Goal: Task Accomplishment & Management: Use online tool/utility

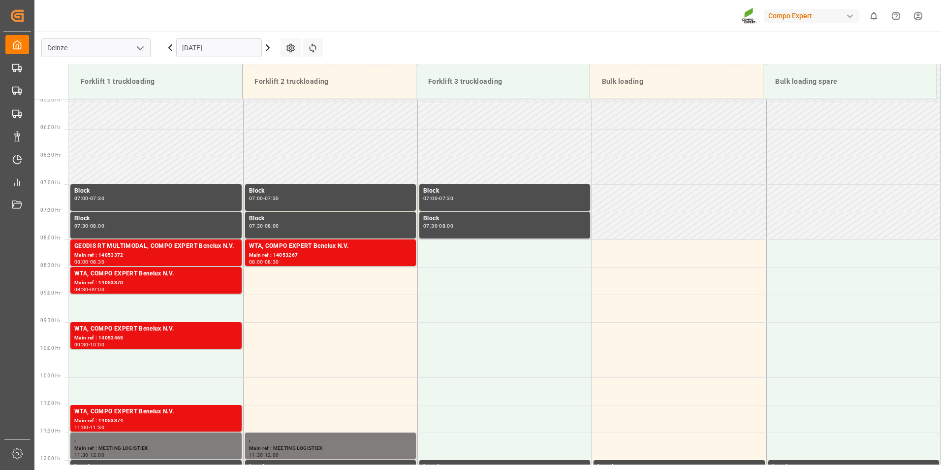
scroll to position [282, 0]
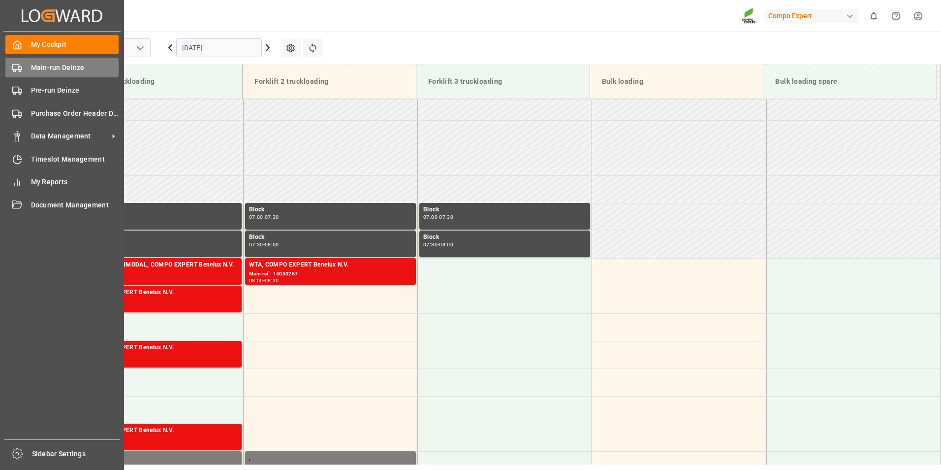
click at [14, 68] on icon at bounding box center [17, 68] width 10 height 10
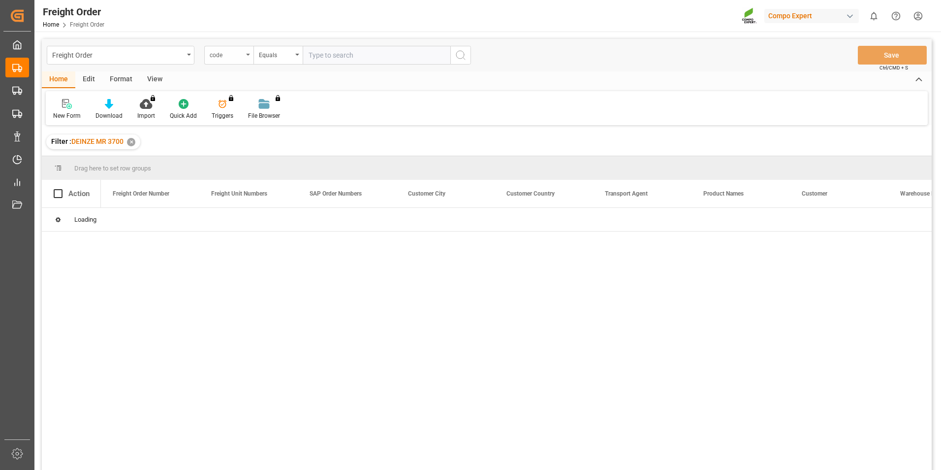
click at [249, 53] on div "code" at bounding box center [228, 55] width 49 height 19
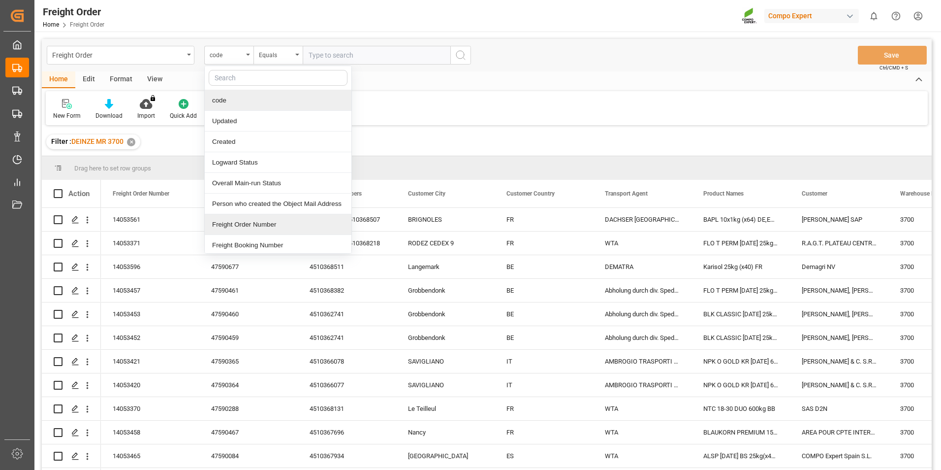
click at [228, 228] on div "Freight Order Number" at bounding box center [278, 224] width 147 height 21
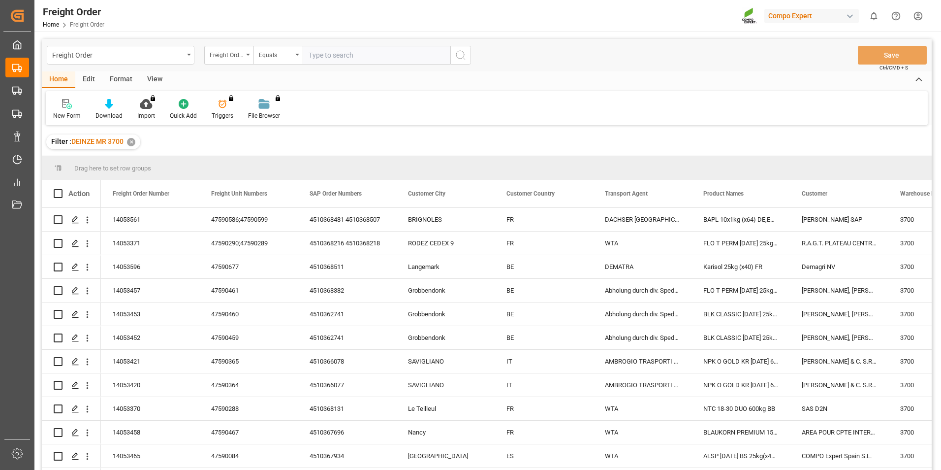
click at [320, 57] on input "text" at bounding box center [377, 55] width 148 height 19
type input "14053093"
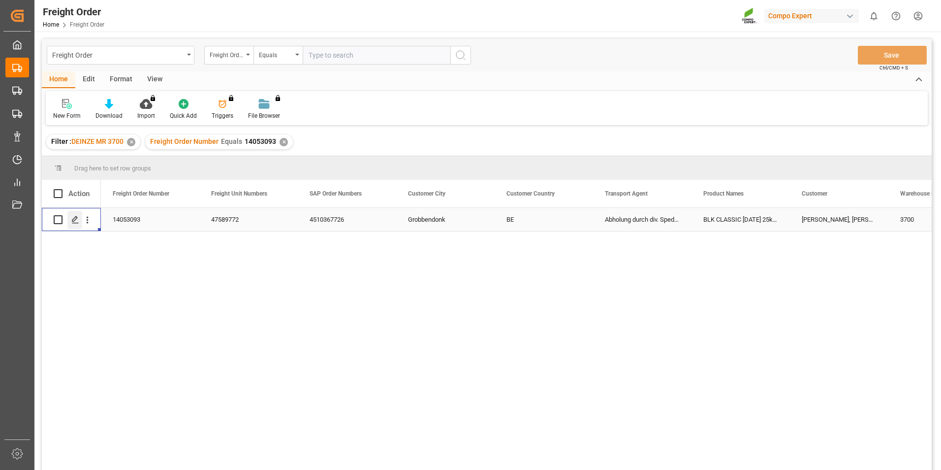
click at [73, 218] on icon "Press SPACE to select this row." at bounding box center [75, 220] width 8 height 8
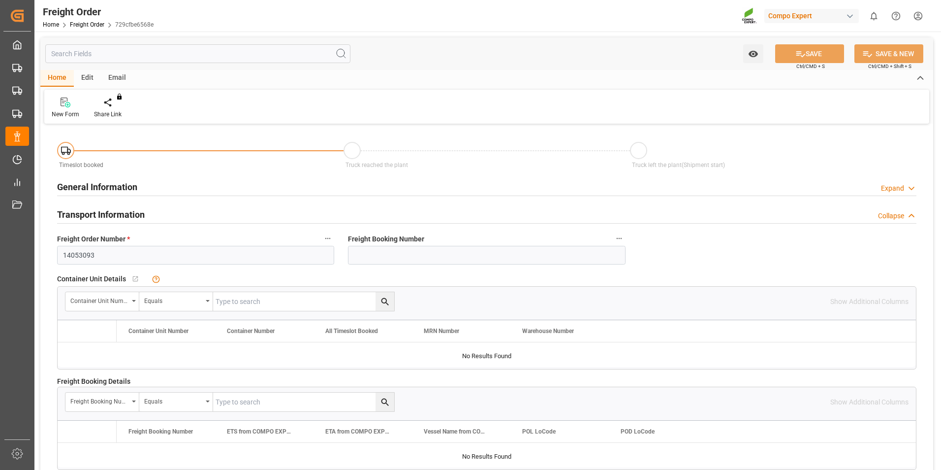
type input "24"
type input "24288"
type input "0"
type input "01.10.2025 00:00"
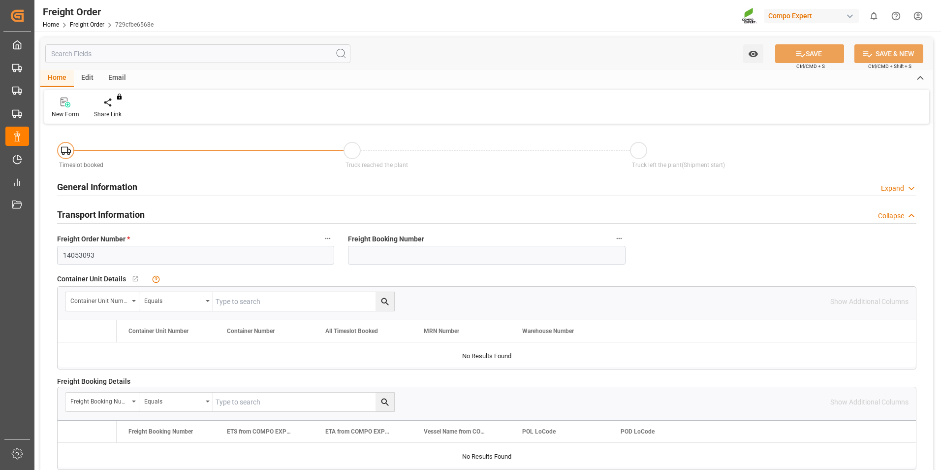
type input "30.09.2025 11:04"
click at [113, 104] on icon at bounding box center [115, 102] width 7 height 10
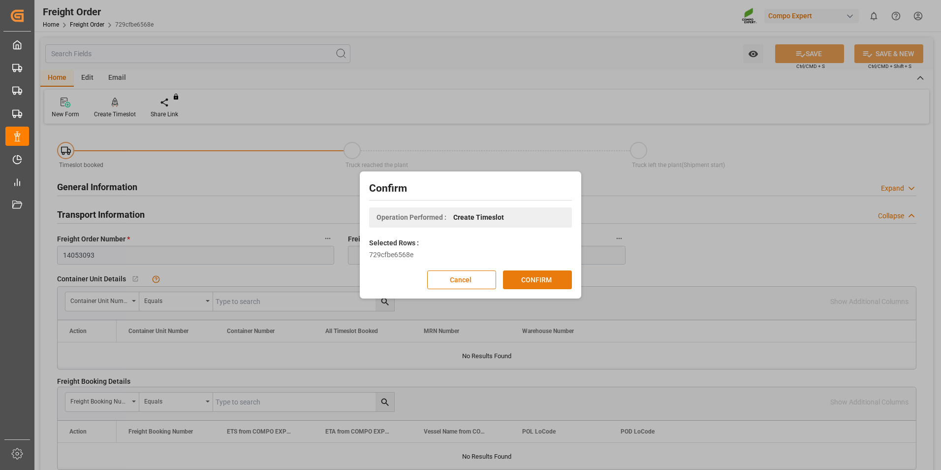
click at [529, 276] on button "CONFIRM" at bounding box center [537, 279] width 69 height 19
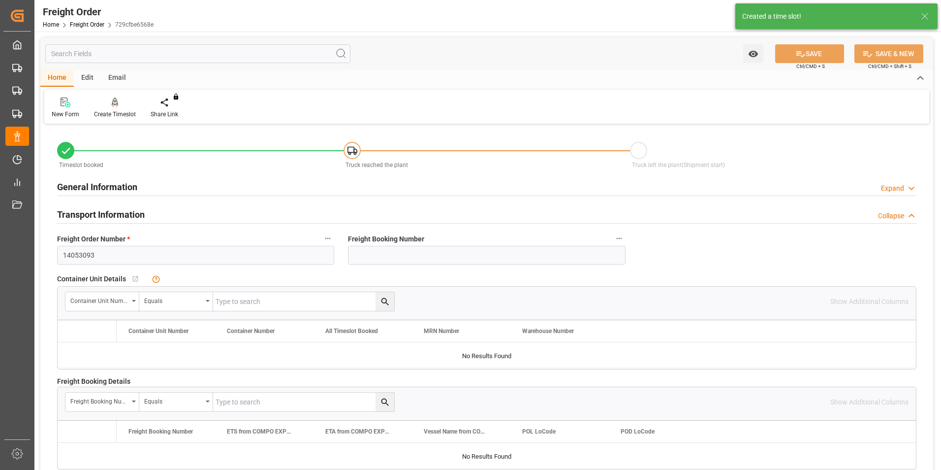
type input "24"
type input "24288"
type input "0"
type input "24288"
type input "01.10.2025 00:00"
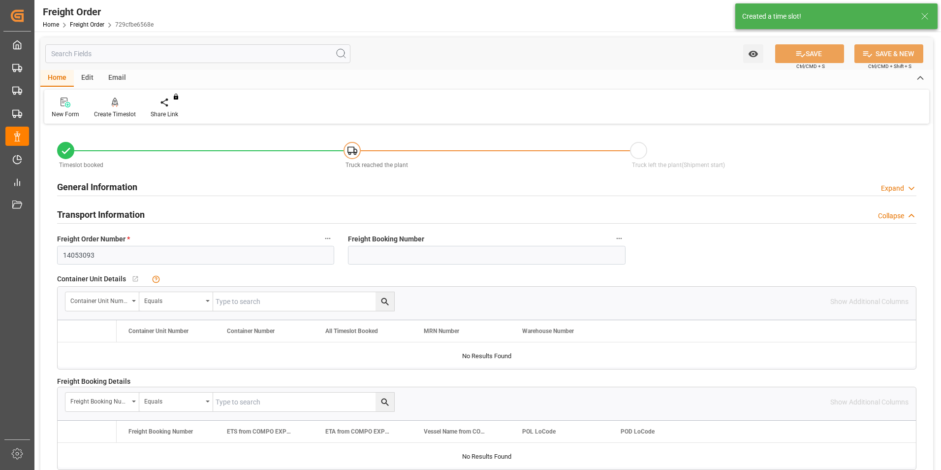
type input "30.09.2025 11:04"
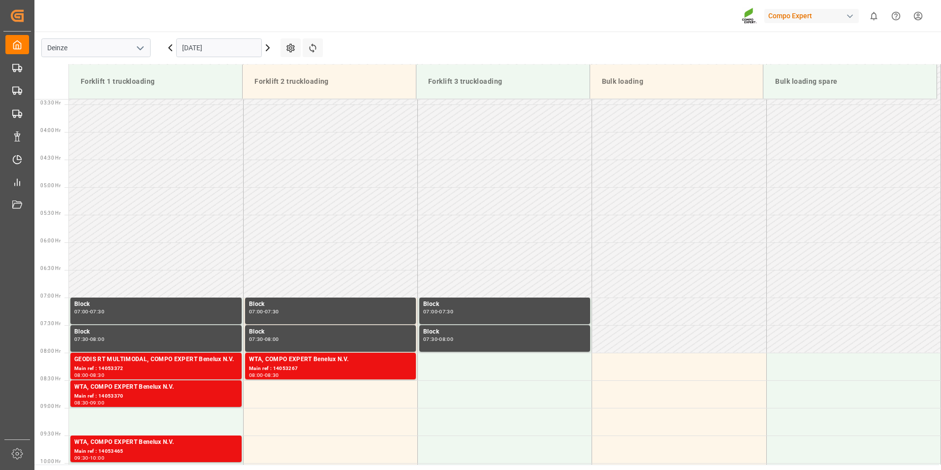
scroll to position [324, 0]
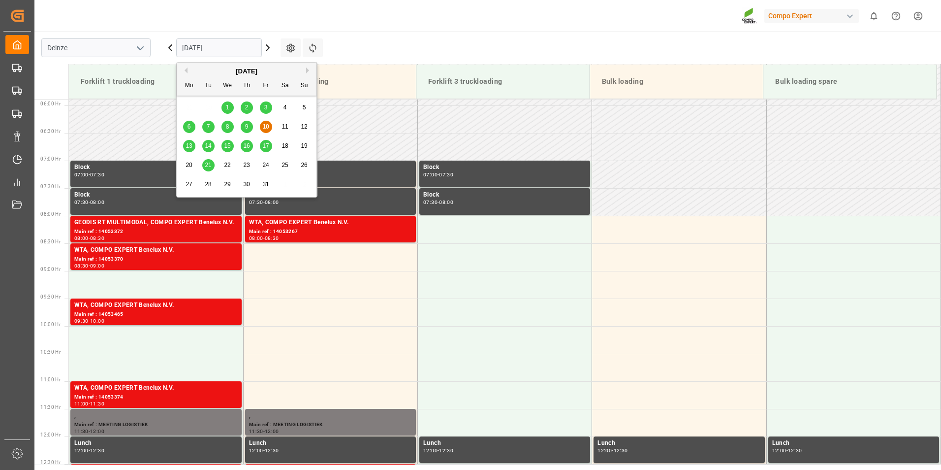
click at [230, 53] on input "[DATE]" at bounding box center [219, 47] width 86 height 19
click at [210, 144] on span "14" at bounding box center [208, 145] width 6 height 7
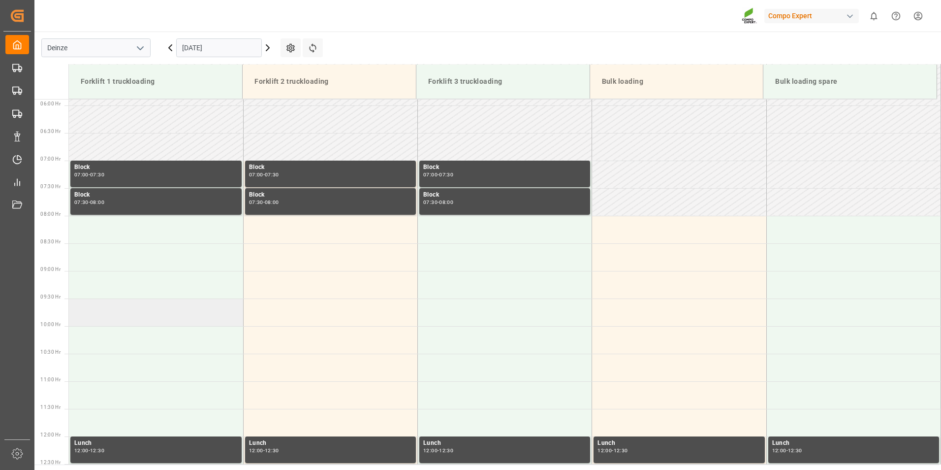
click at [93, 311] on td at bounding box center [156, 312] width 174 height 28
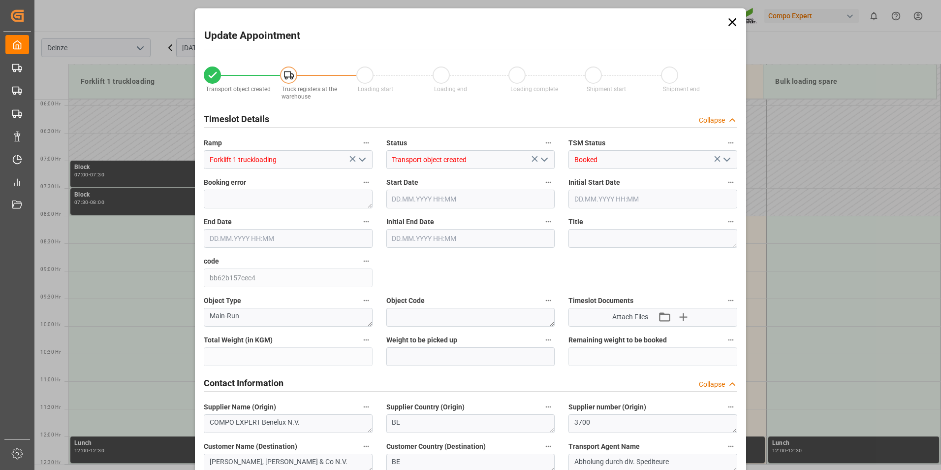
type input "24288"
type input "0"
type input "24"
type input "14.10.2025 09:30"
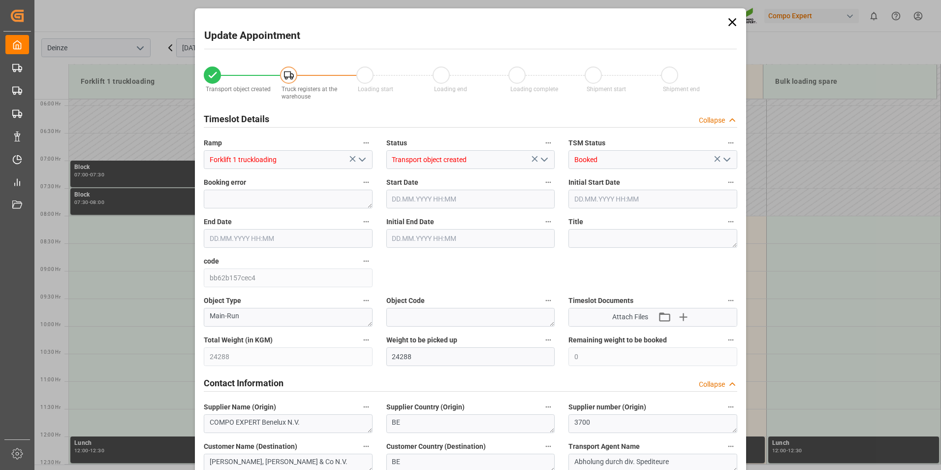
type input "14.10.2025 10:00"
type input "30.09.2025 11:04"
type input "[DATE] 05:22"
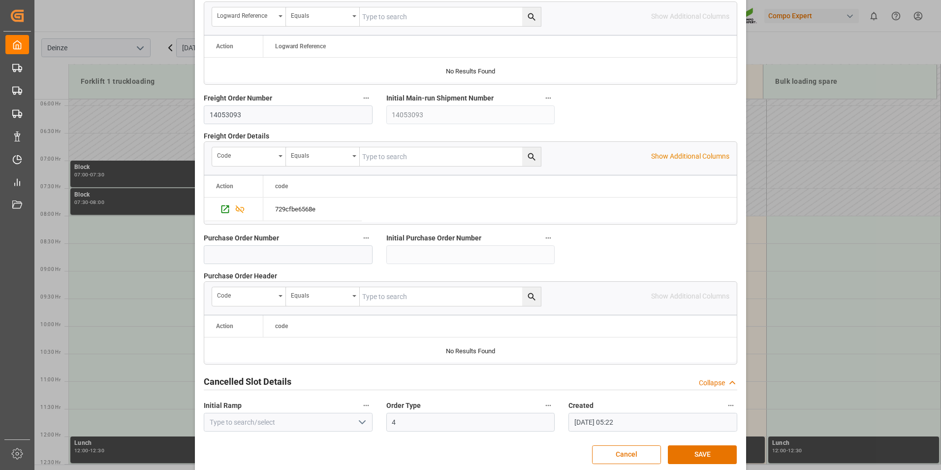
scroll to position [886, 0]
click at [699, 451] on button "SAVE" at bounding box center [702, 454] width 69 height 19
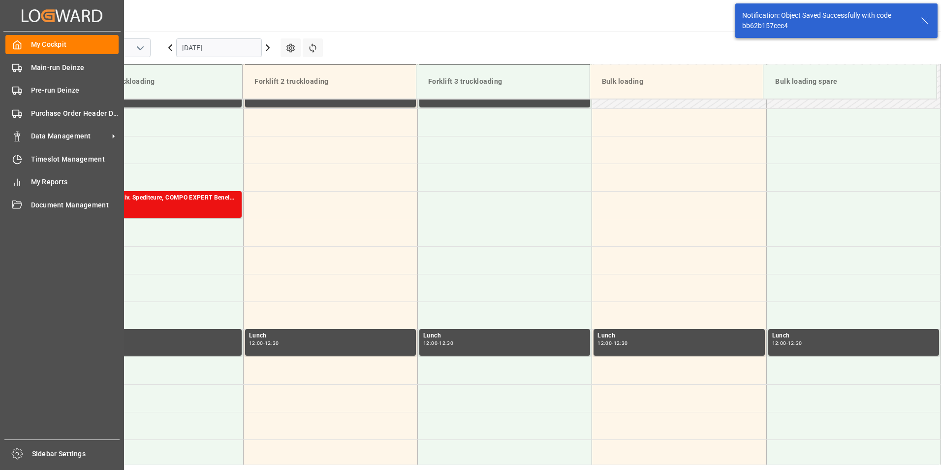
scroll to position [435, 0]
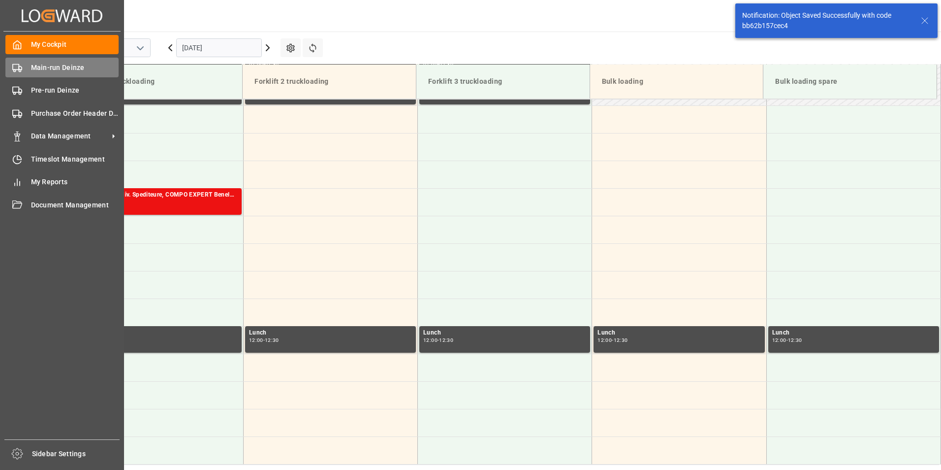
click at [13, 66] on icon at bounding box center [17, 68] width 10 height 10
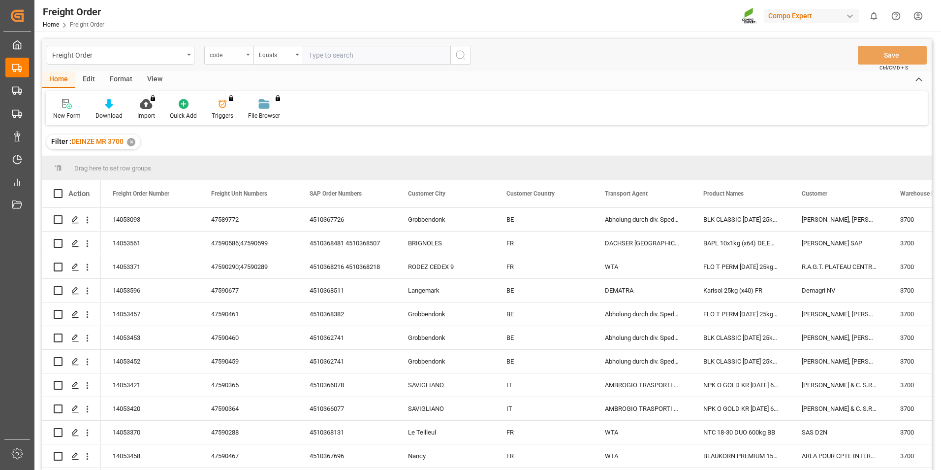
click at [248, 54] on icon "open menu" at bounding box center [248, 55] width 4 height 2
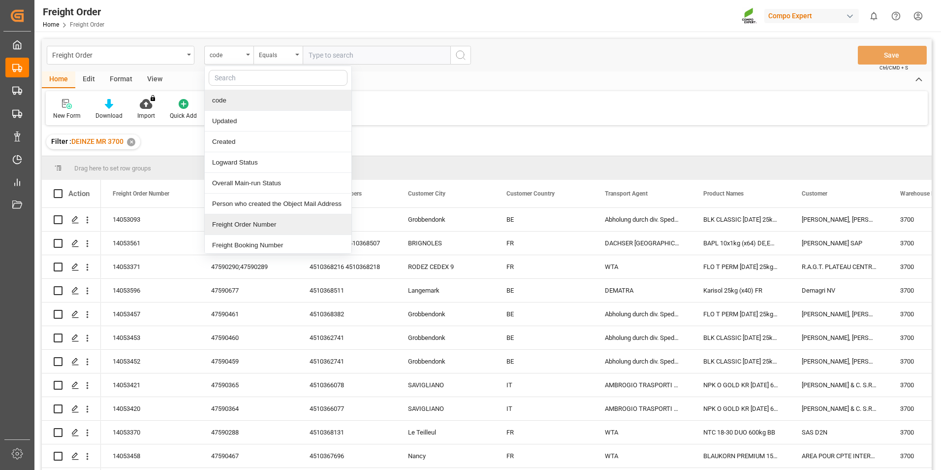
click at [226, 224] on div "Freight Order Number" at bounding box center [278, 224] width 147 height 21
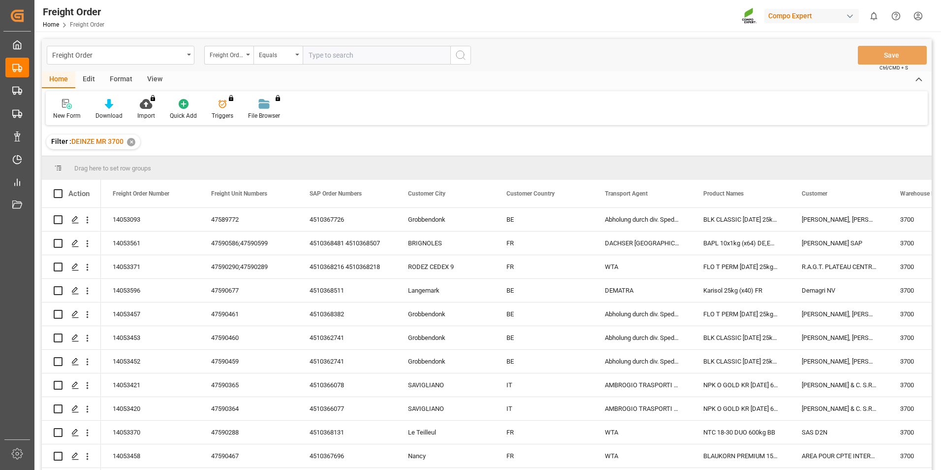
click at [320, 51] on input "text" at bounding box center [377, 55] width 148 height 19
type input "14053094"
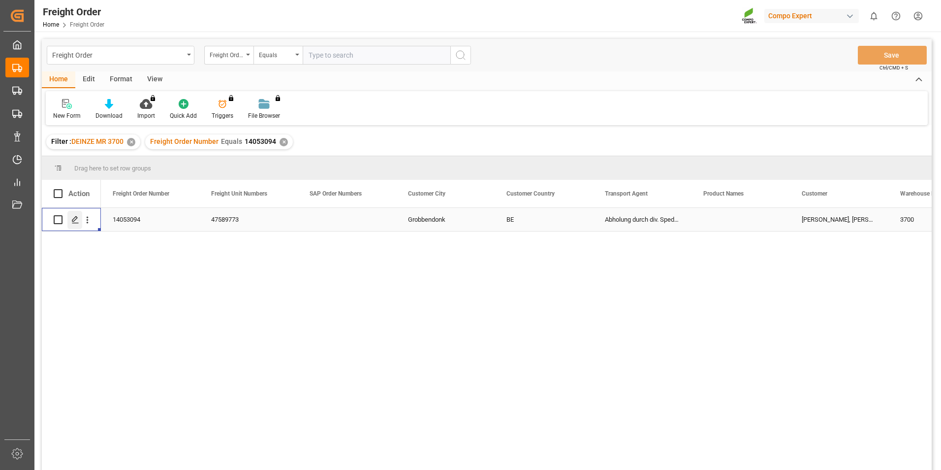
click at [75, 220] on polygon "Press SPACE to select this row." at bounding box center [74, 219] width 5 height 5
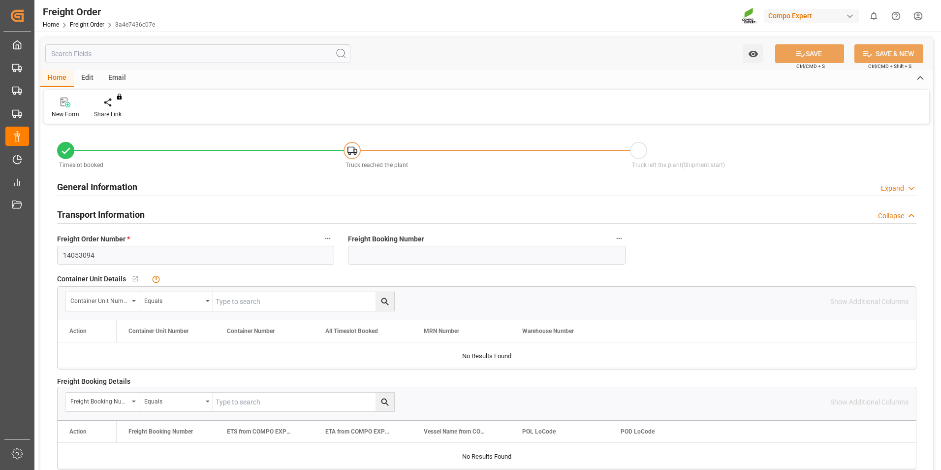
type input "24"
type input "0"
type input "01.10.2025 00:00"
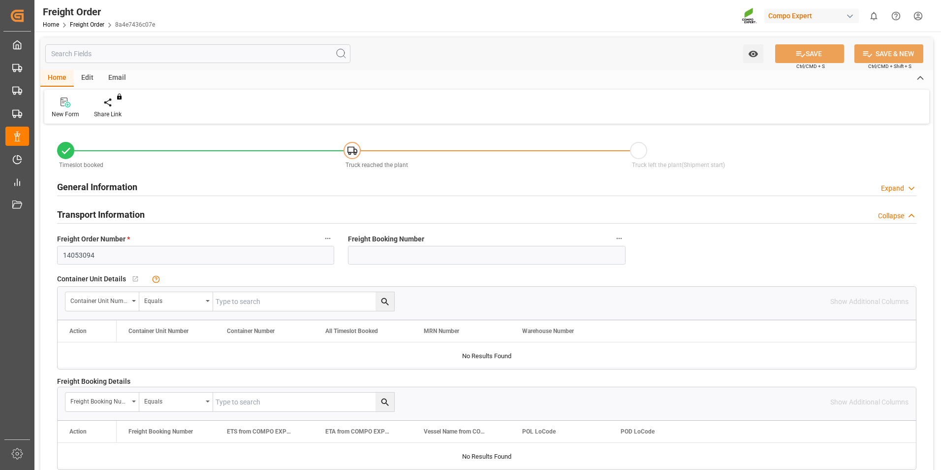
type input "[DATE] 11:05"
click at [113, 105] on icon at bounding box center [115, 102] width 7 height 10
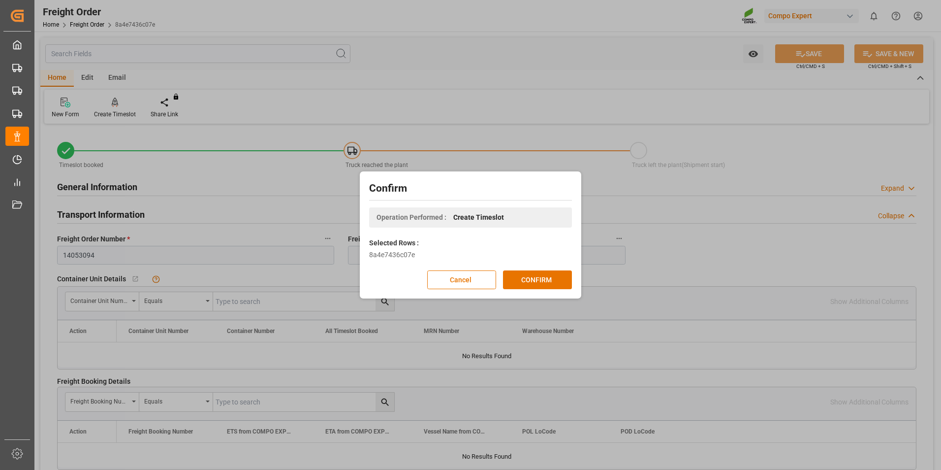
click at [535, 268] on div "Confirm Operation Performed : Create Timeslot Selected Rows : 8a4e7436c07e Canc…" at bounding box center [470, 235] width 217 height 122
click at [532, 283] on button "CONFIRM" at bounding box center [537, 279] width 69 height 19
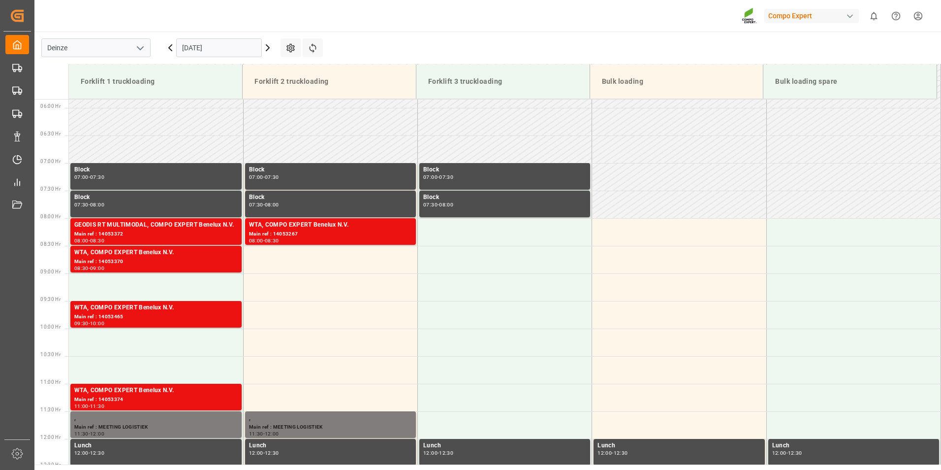
scroll to position [324, 0]
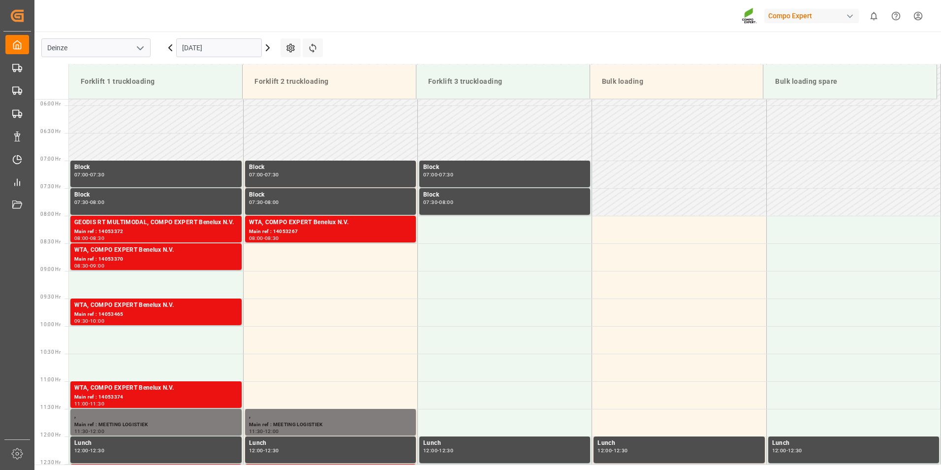
click at [236, 45] on input "[DATE]" at bounding box center [219, 47] width 86 height 19
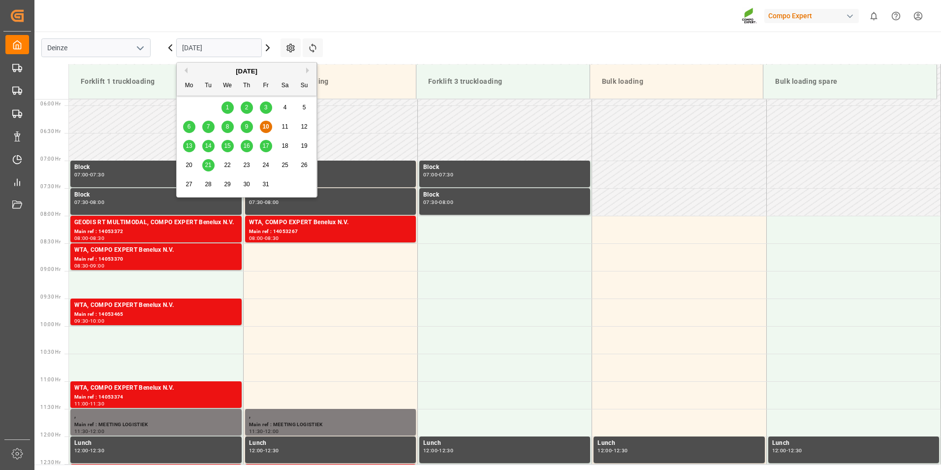
click at [227, 146] on span "15" at bounding box center [227, 145] width 6 height 7
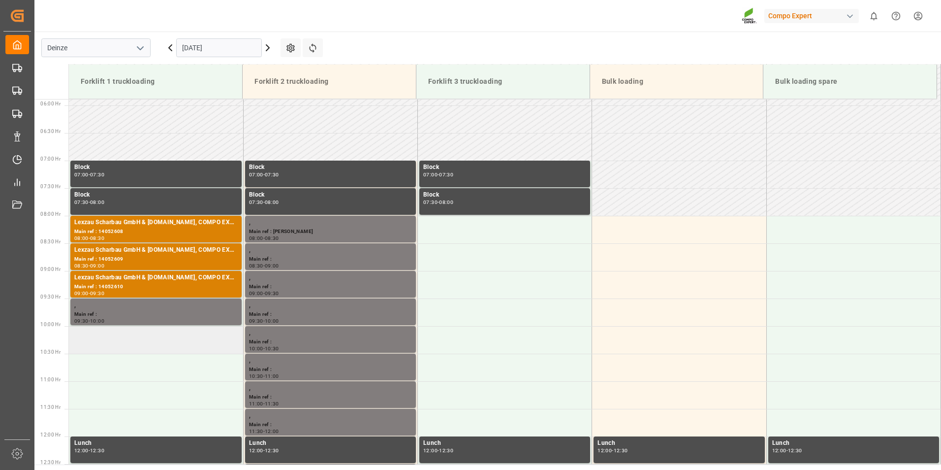
click at [82, 338] on td at bounding box center [156, 340] width 174 height 28
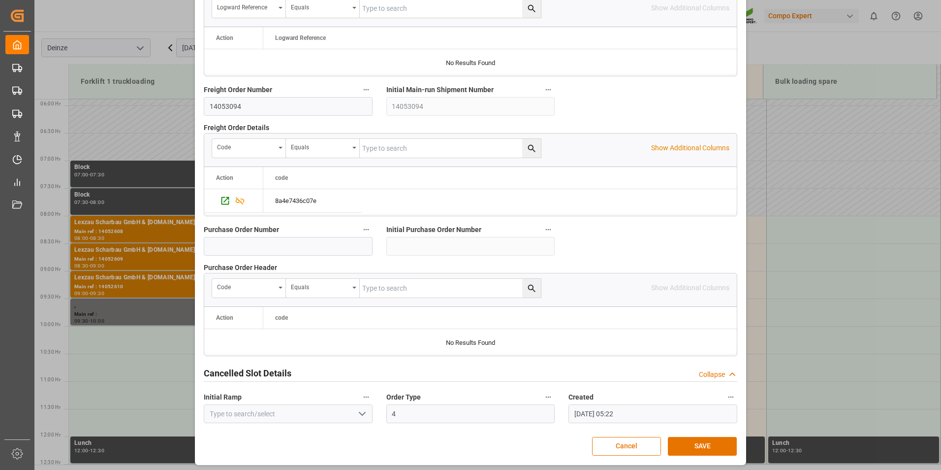
scroll to position [896, 0]
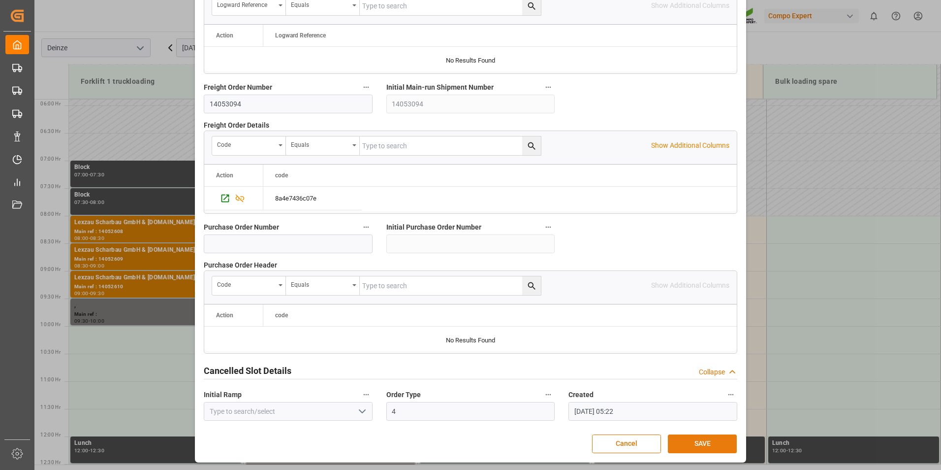
click at [702, 440] on button "SAVE" at bounding box center [702, 443] width 69 height 19
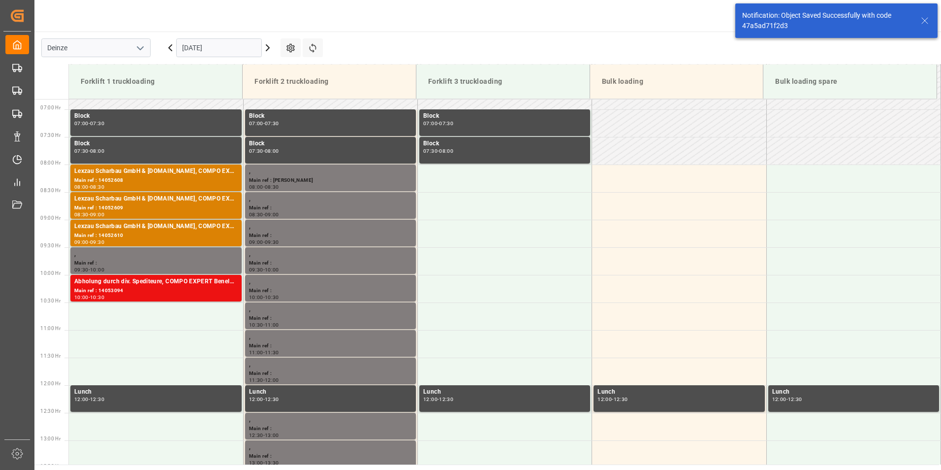
scroll to position [490, 0]
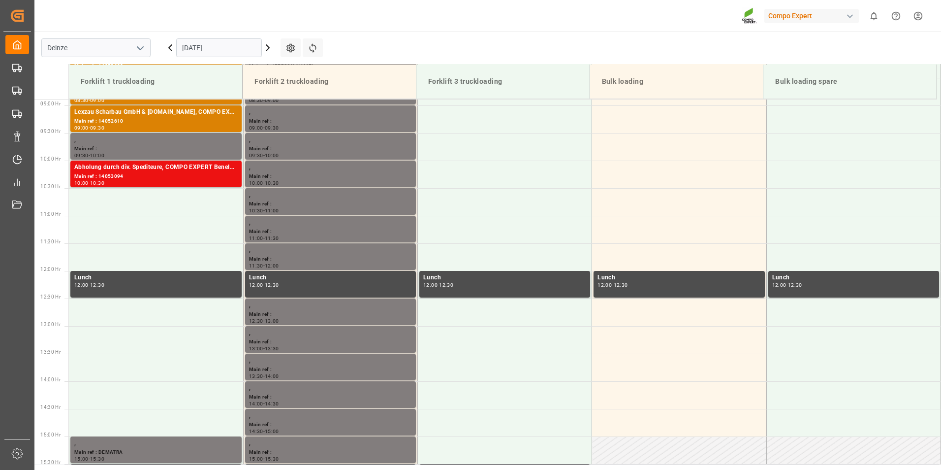
click at [231, 48] on input "[DATE]" at bounding box center [219, 47] width 86 height 19
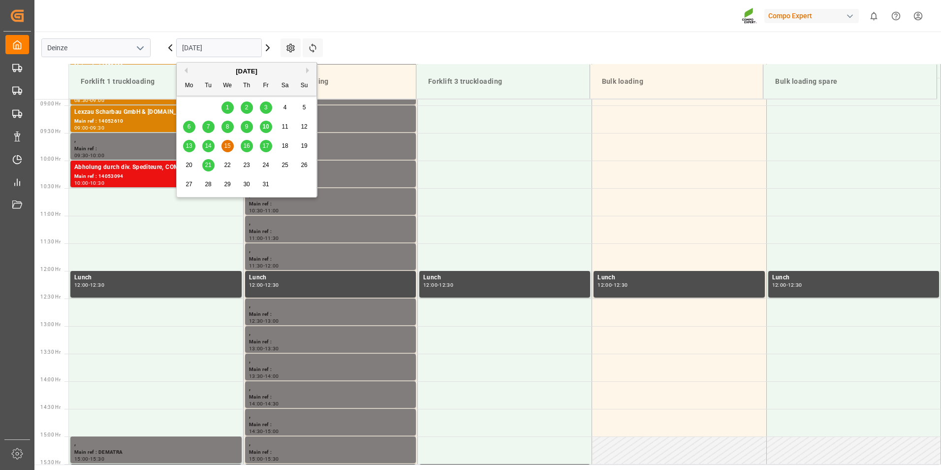
click at [264, 128] on span "10" at bounding box center [265, 126] width 6 height 7
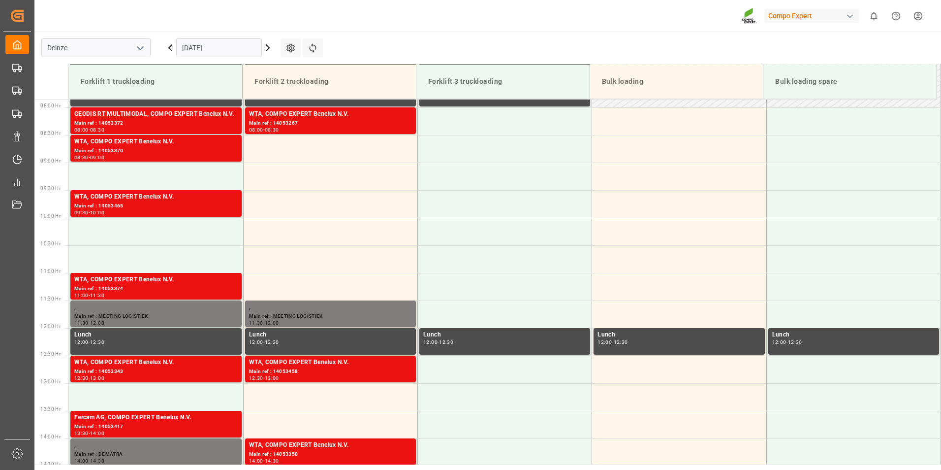
scroll to position [431, 0]
